Goal: Information Seeking & Learning: Learn about a topic

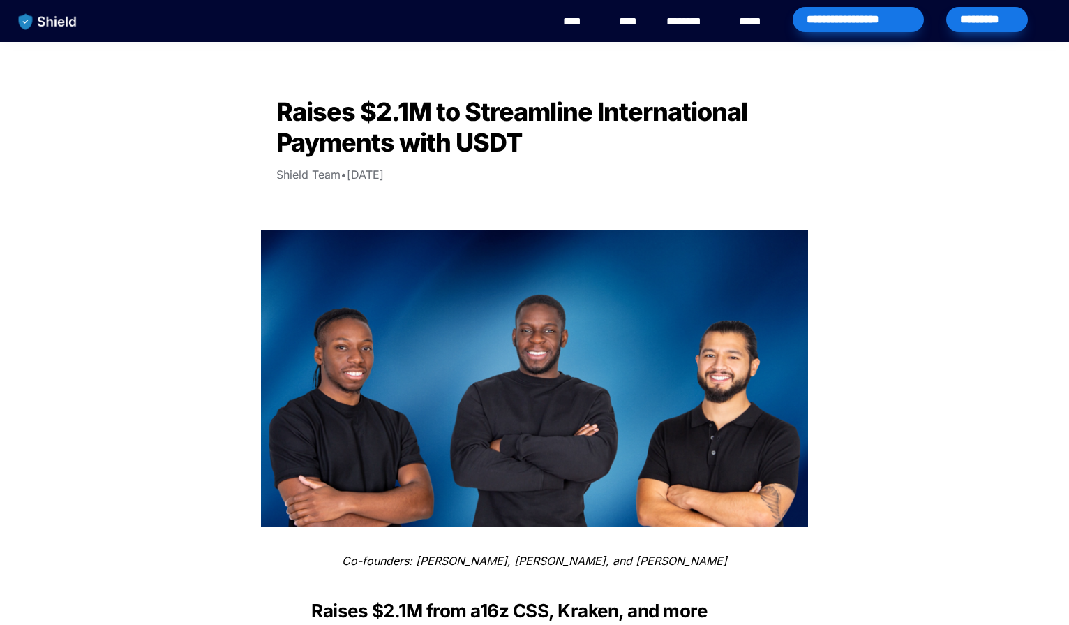
click at [572, 31] on div "****" at bounding box center [579, 21] width 38 height 43
click at [585, 16] on link "****" at bounding box center [578, 21] width 31 height 17
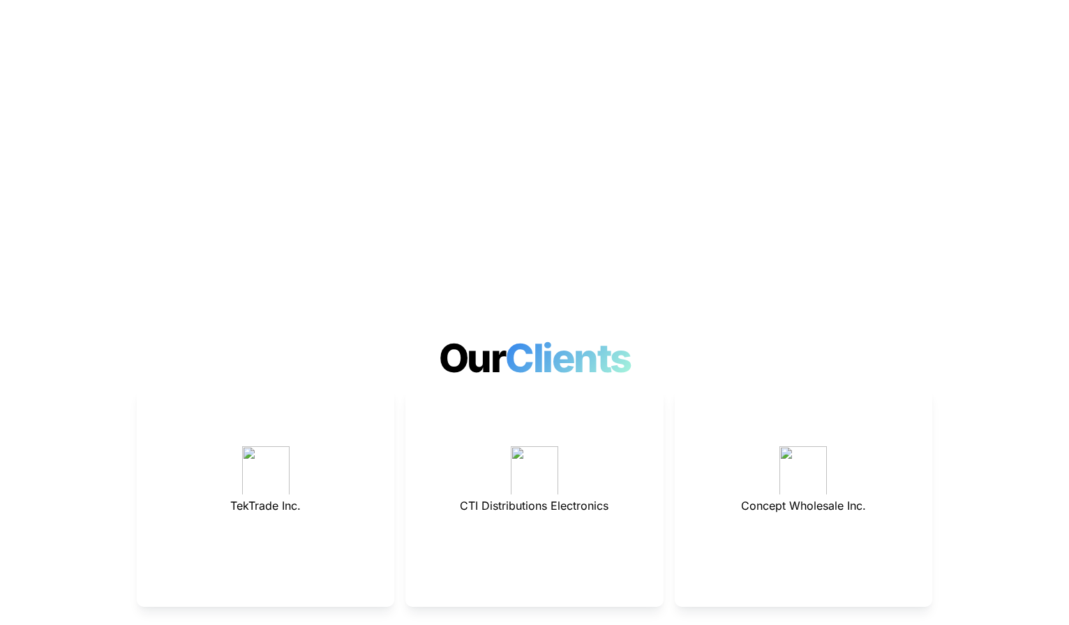
scroll to position [3653, 0]
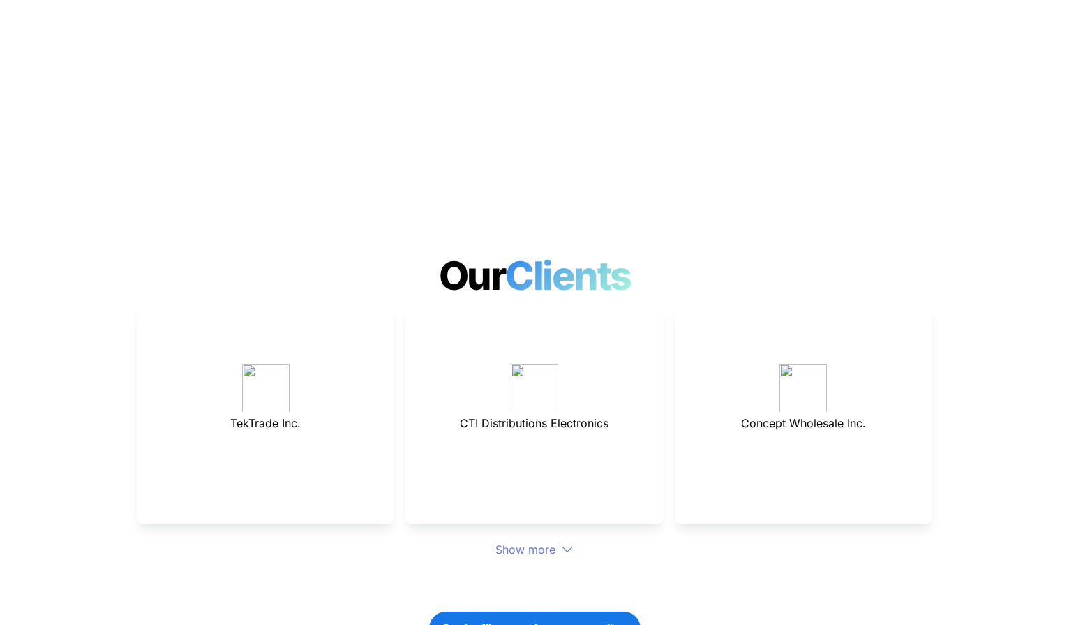
click at [536, 541] on div "Show more" at bounding box center [535, 549] width 796 height 17
click at [544, 541] on div "Show more" at bounding box center [535, 549] width 796 height 17
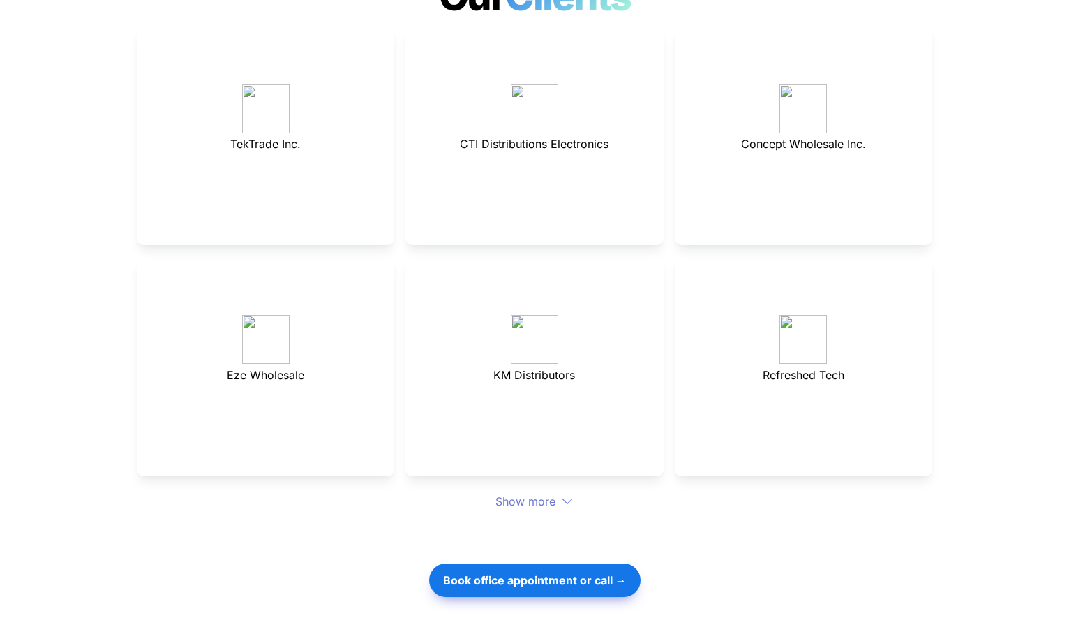
scroll to position [4014, 0]
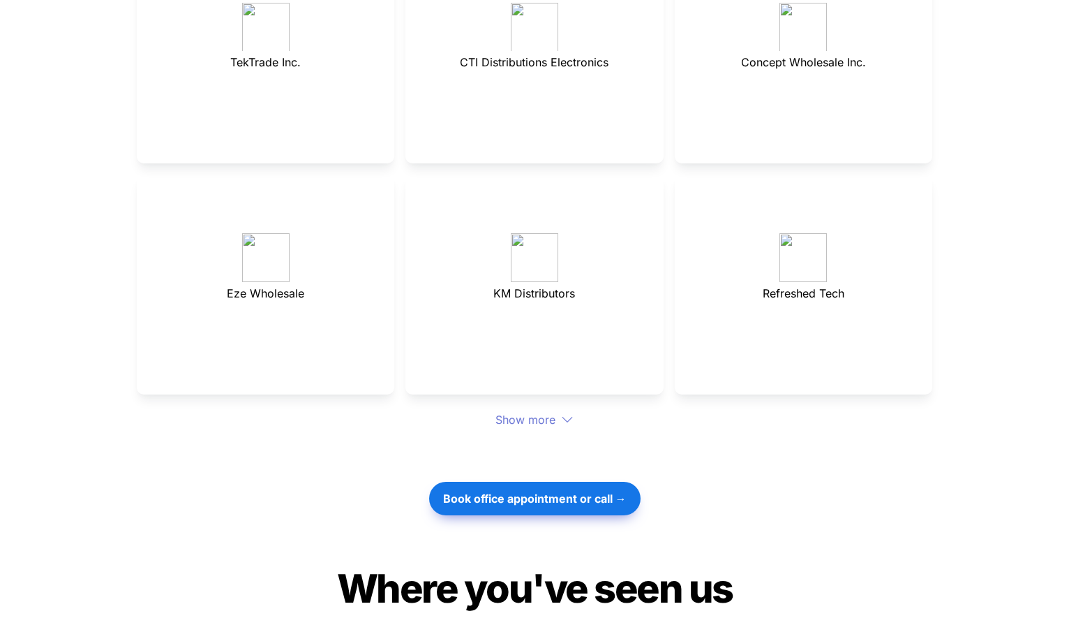
click at [539, 411] on div "Show more" at bounding box center [535, 419] width 796 height 17
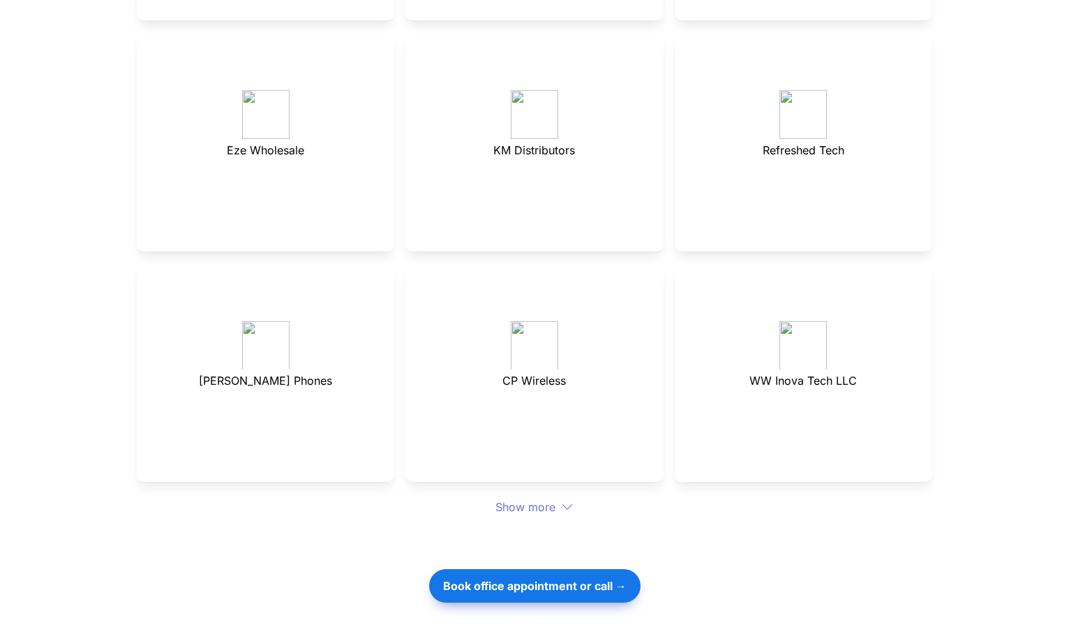
scroll to position [4159, 0]
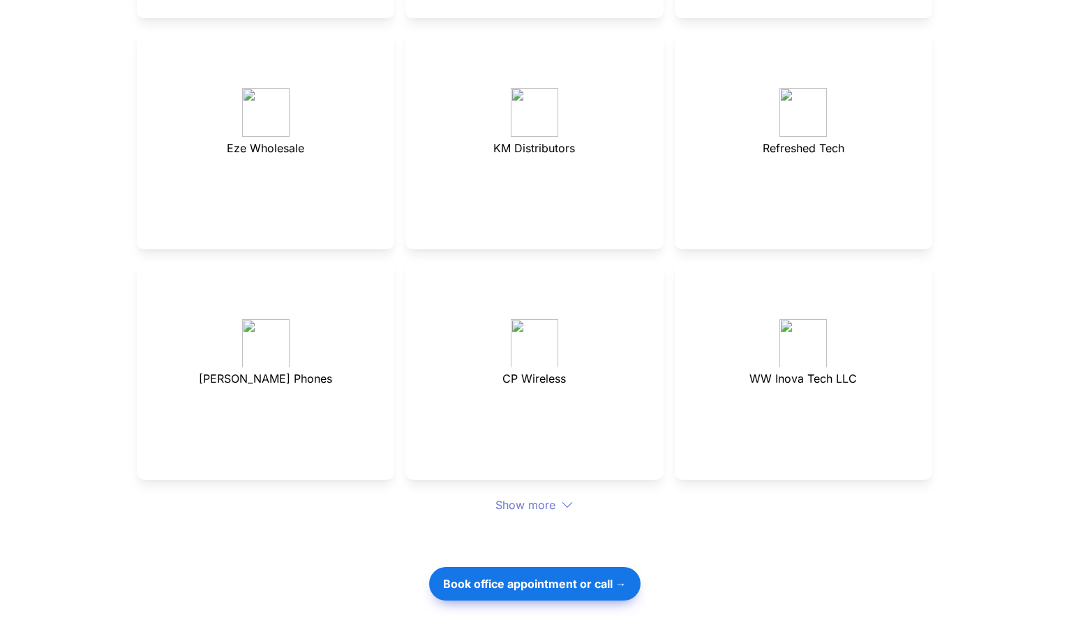
click at [549, 496] on div "Show more" at bounding box center [535, 504] width 796 height 17
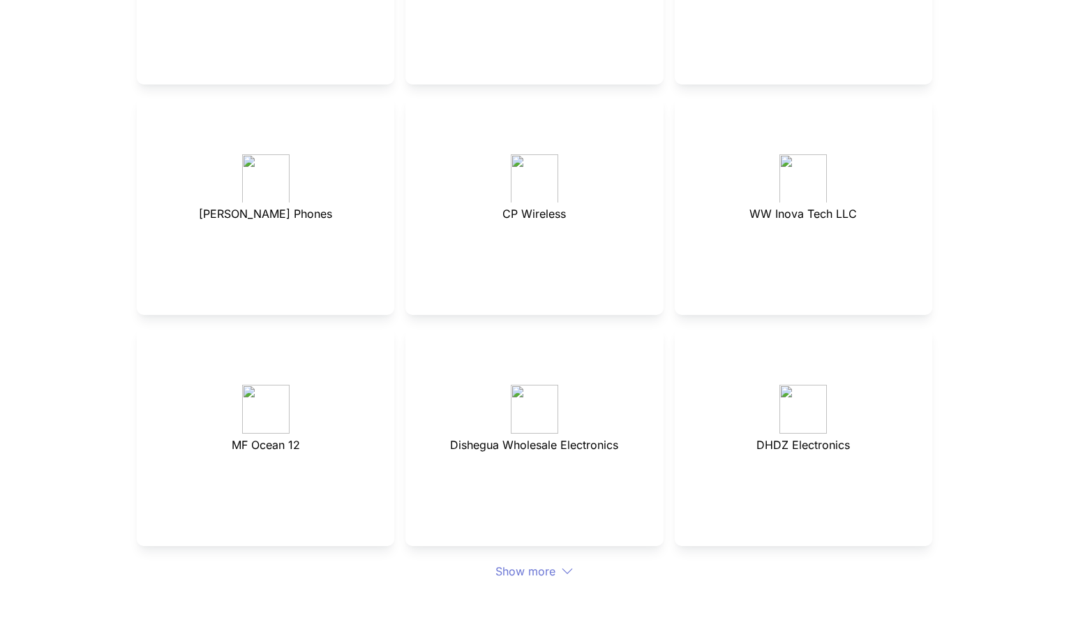
scroll to position [4398, 0]
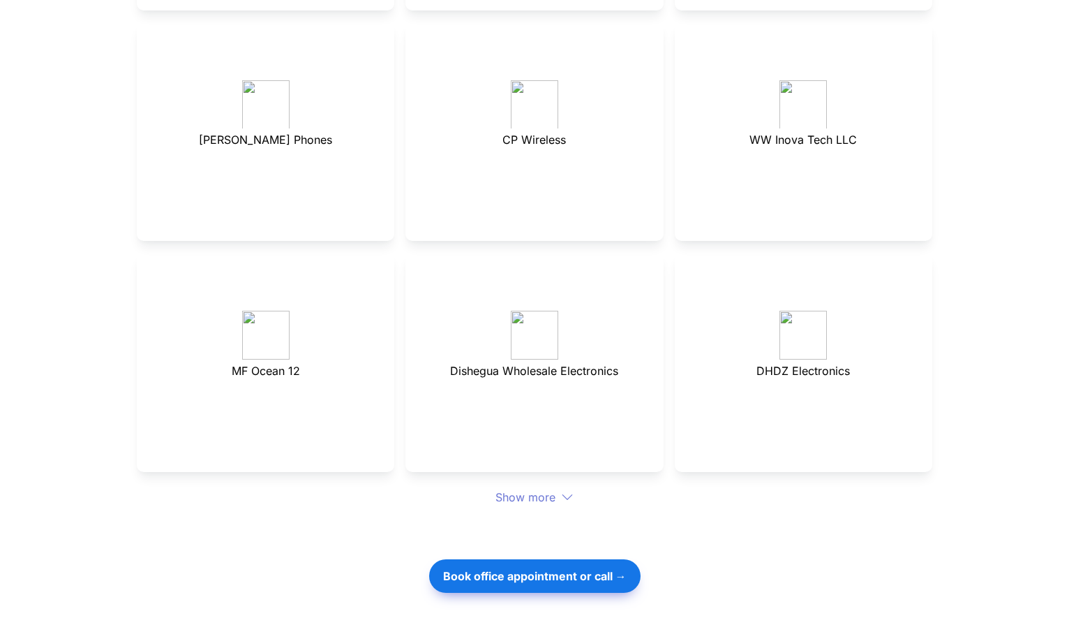
click at [535, 489] on div "Show more" at bounding box center [535, 497] width 796 height 17
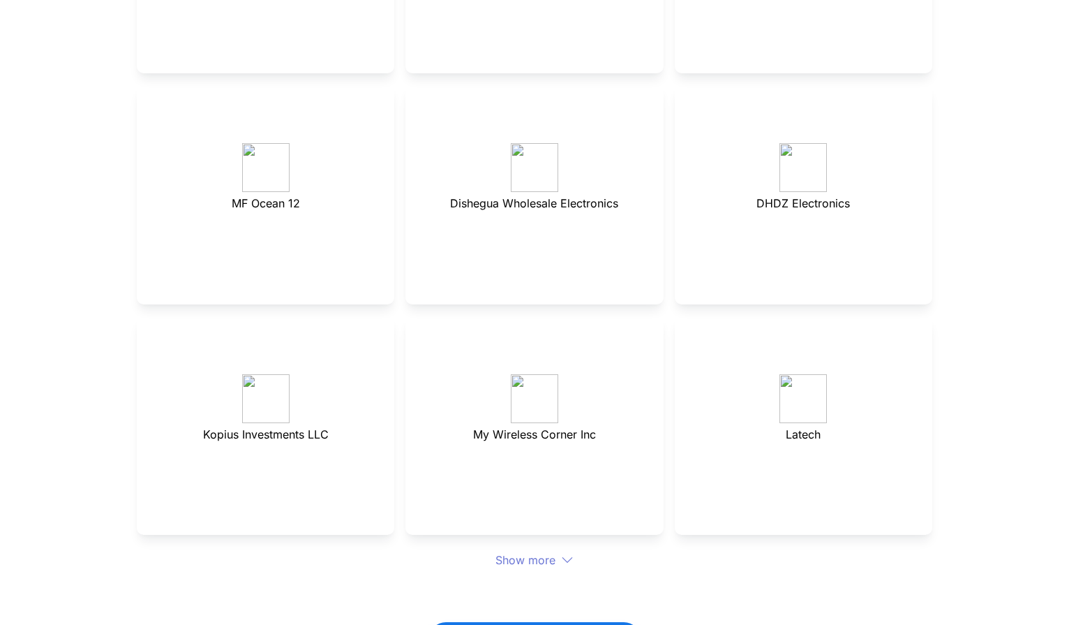
scroll to position [4568, 0]
click at [544, 549] on div "Show more" at bounding box center [535, 557] width 796 height 17
click at [528, 549] on div "Show more" at bounding box center [535, 557] width 796 height 17
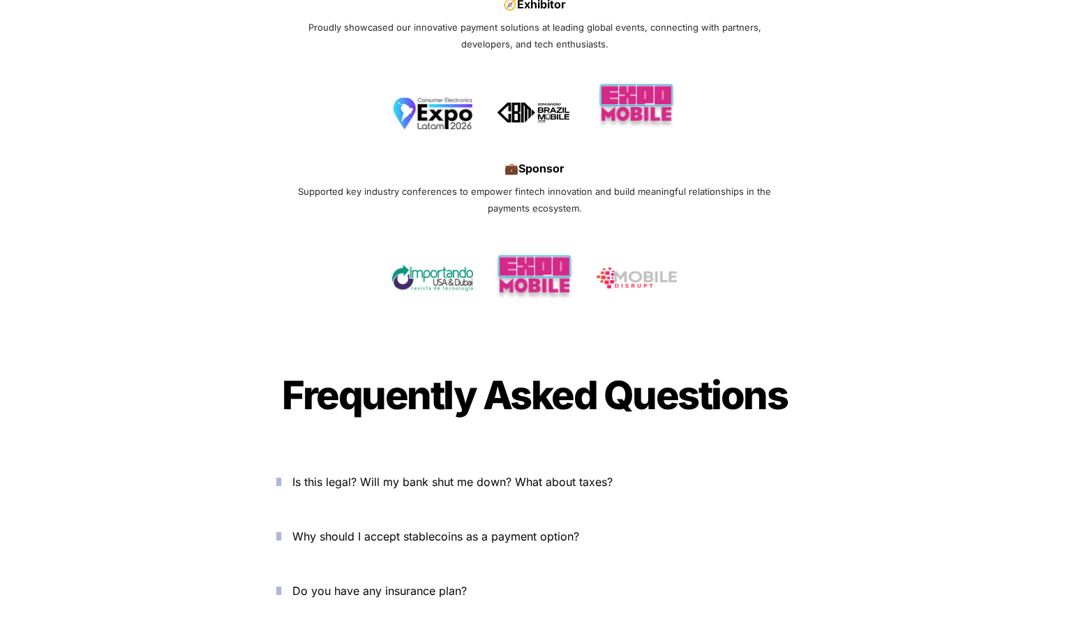
scroll to position [5756, 0]
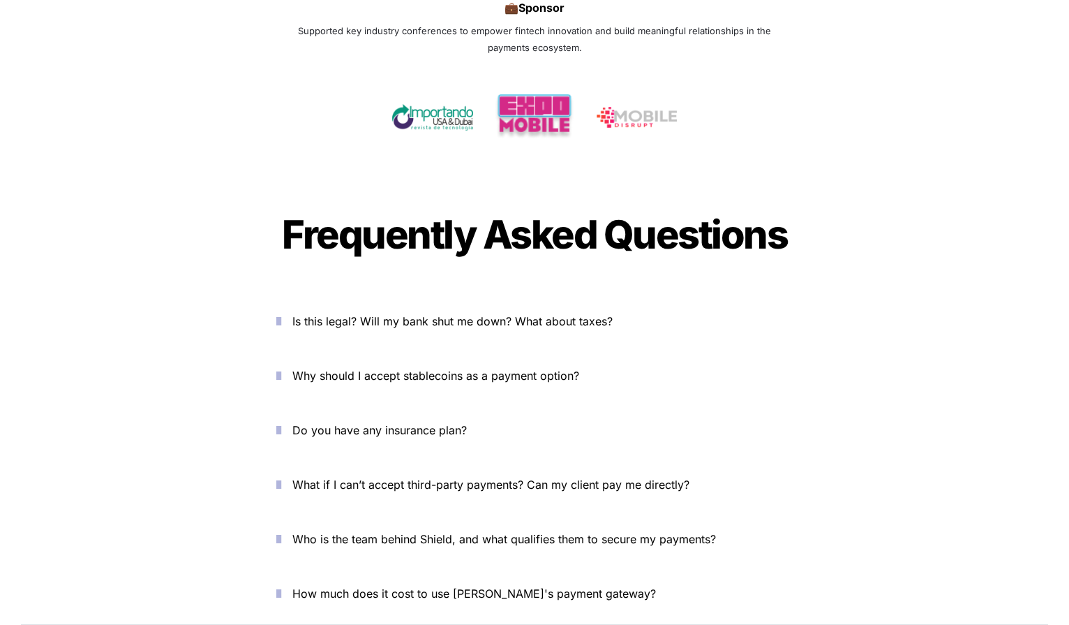
click at [281, 313] on icon "button" at bounding box center [278, 321] width 5 height 17
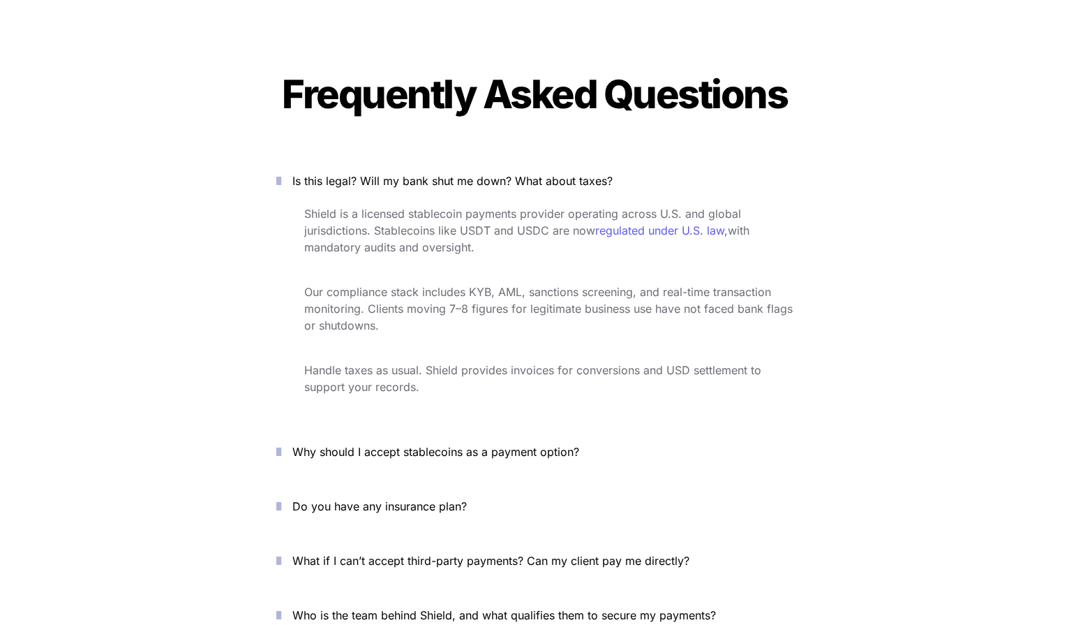
scroll to position [5898, 0]
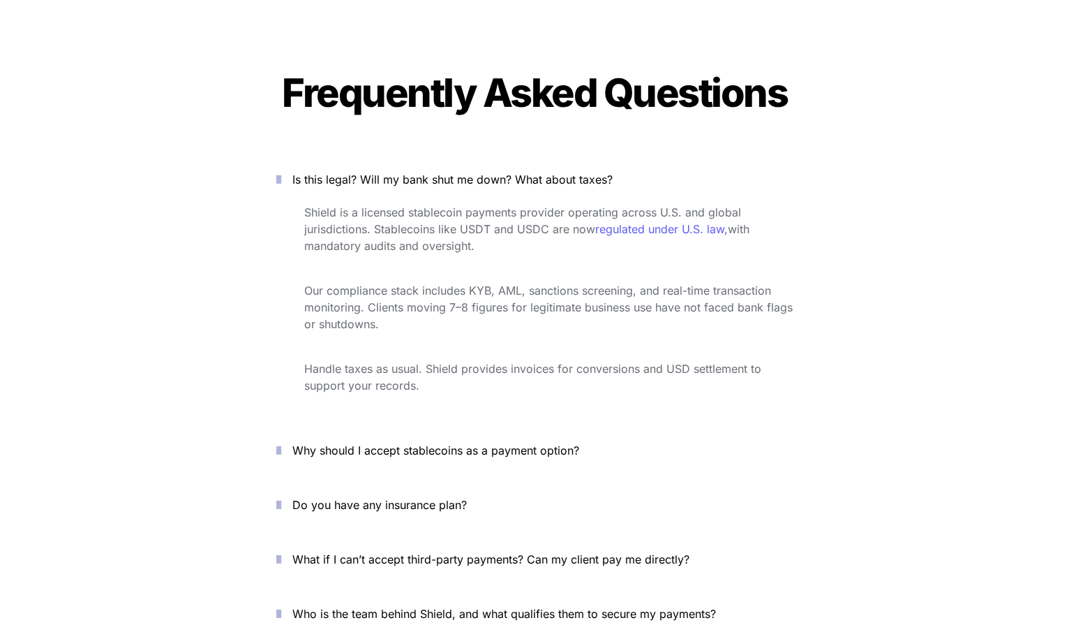
click at [281, 171] on icon "button" at bounding box center [278, 179] width 5 height 17
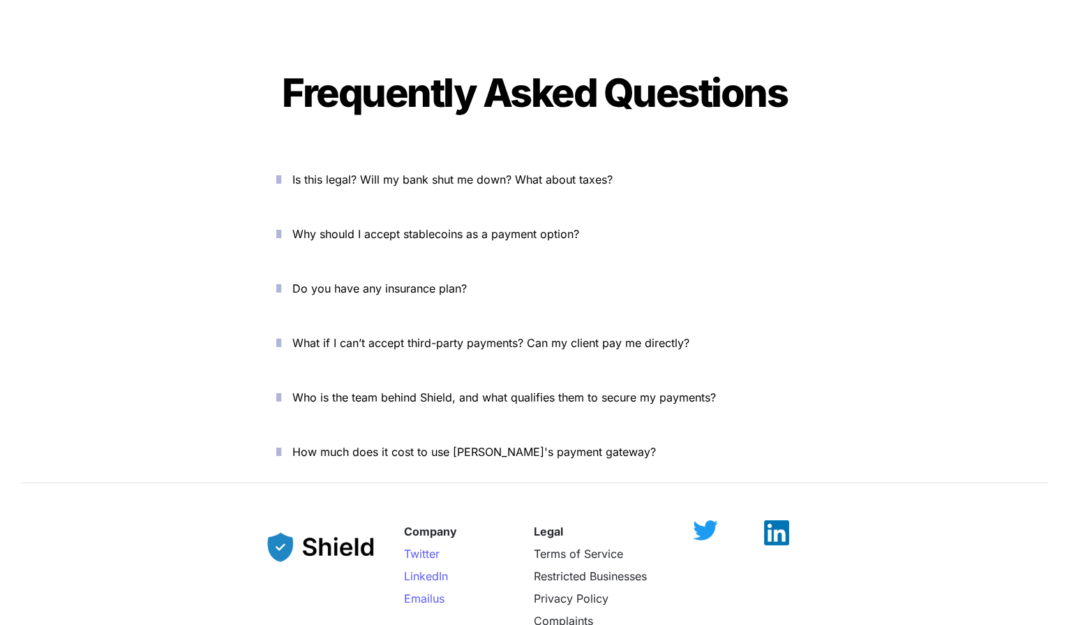
click at [281, 225] on icon "button" at bounding box center [278, 233] width 5 height 17
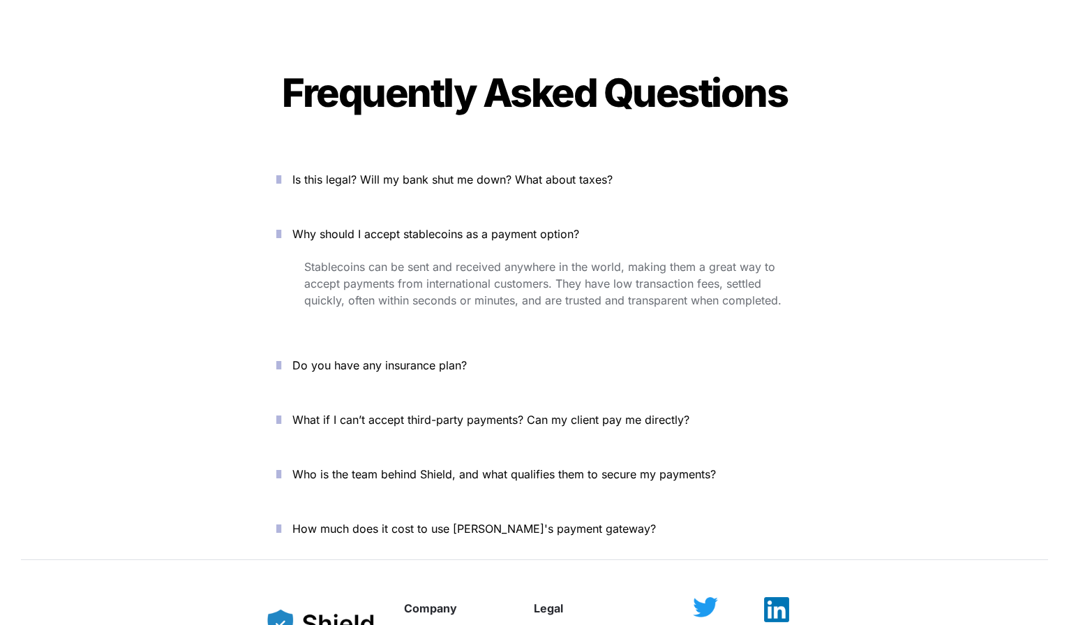
click at [281, 225] on icon "button" at bounding box center [278, 233] width 5 height 17
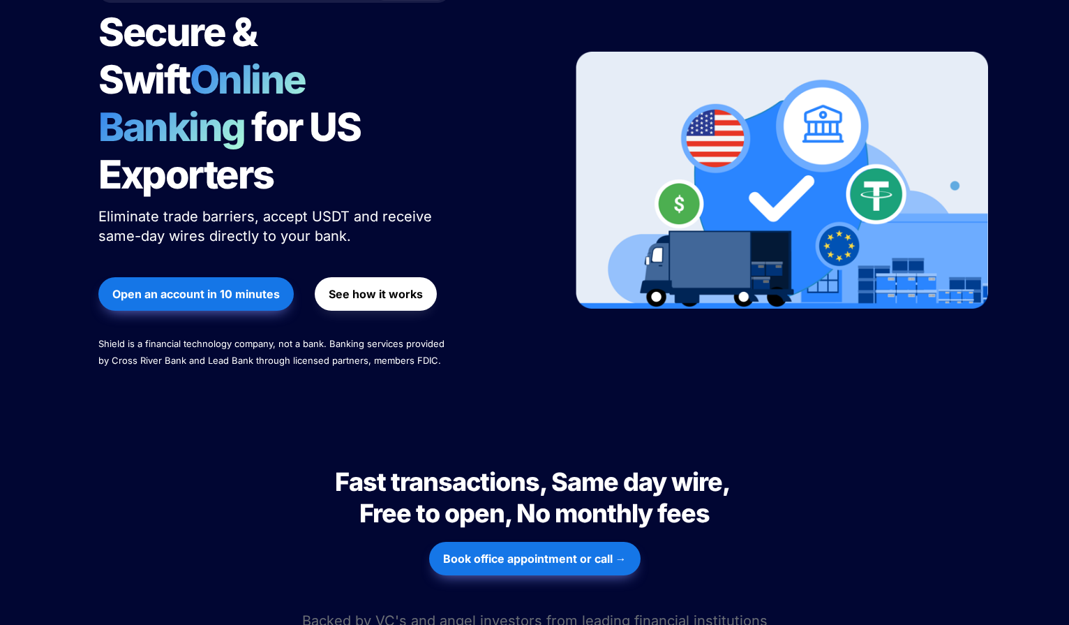
scroll to position [0, 0]
